Goal: Task Accomplishment & Management: Manage account settings

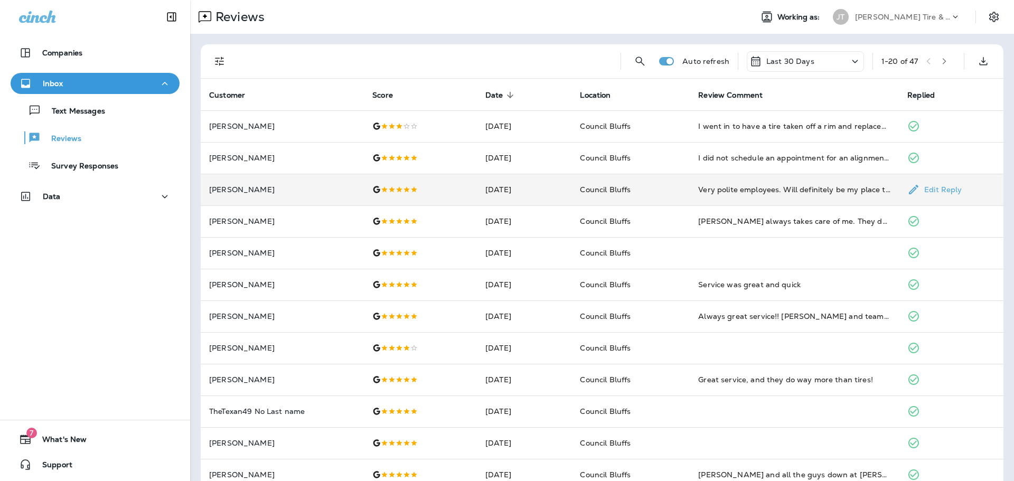
click at [735, 190] on div "Very polite employees. Will definitely be my place to go" at bounding box center [794, 189] width 192 height 11
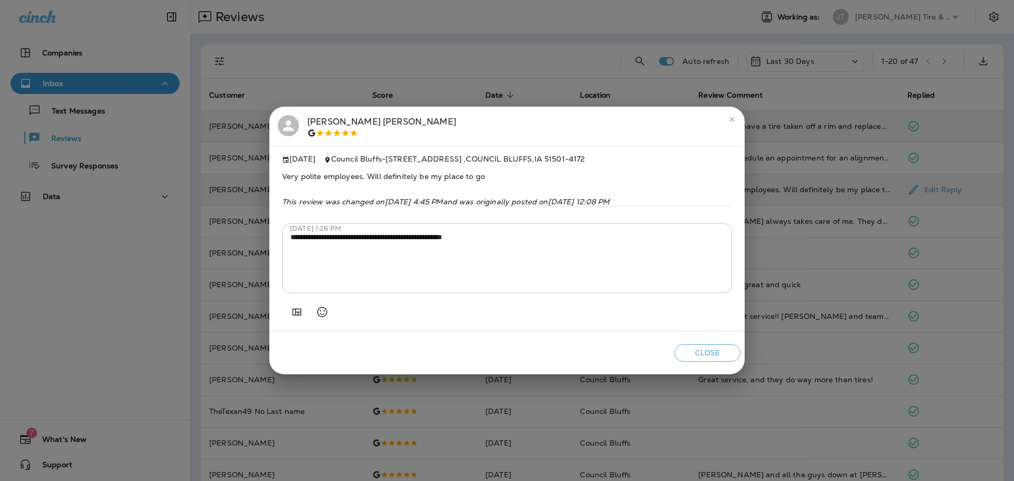
click at [733, 116] on icon "close" at bounding box center [732, 119] width 8 height 8
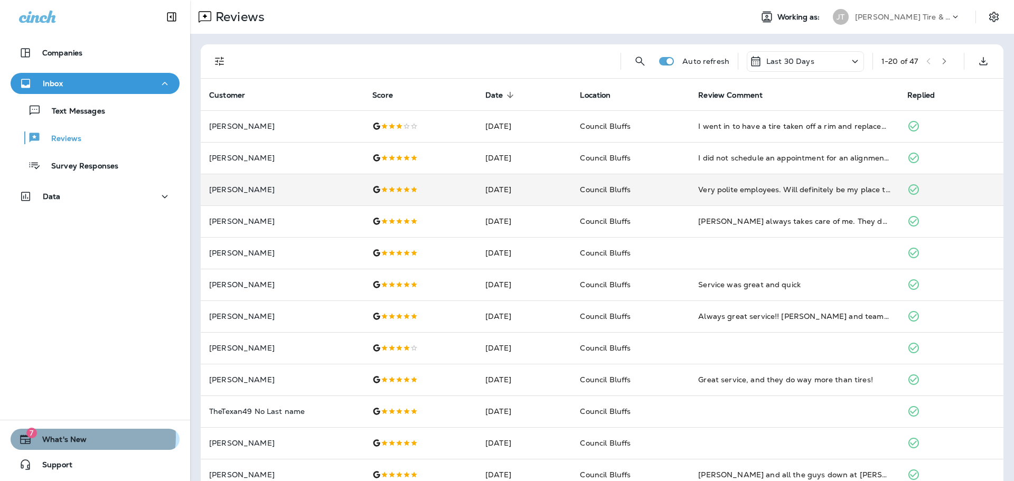
click at [77, 437] on span "What's New" at bounding box center [59, 441] width 55 height 13
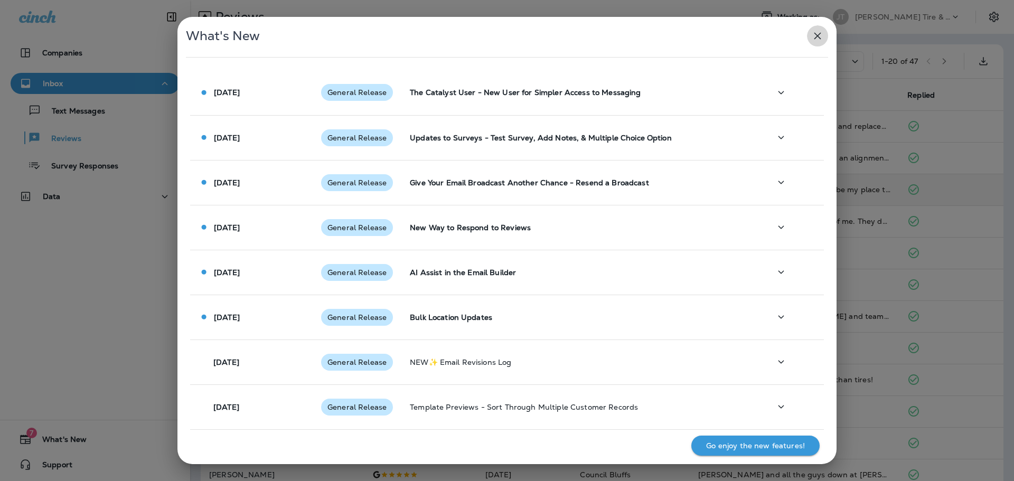
click at [817, 36] on icon "button" at bounding box center [818, 36] width 13 height 13
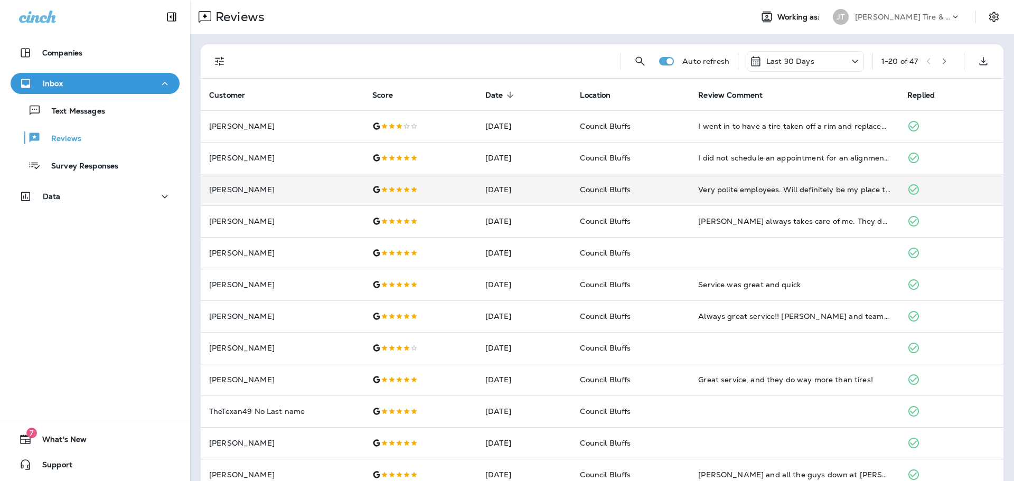
drag, startPoint x: 100, startPoint y: 314, endPoint x: 104, endPoint y: 299, distance: 16.3
click at [101, 311] on div "Companies Inbox Text Messages Reviews Survey Responses Data 7 What's New Support" at bounding box center [95, 240] width 190 height 481
